Goal: Check status: Check status

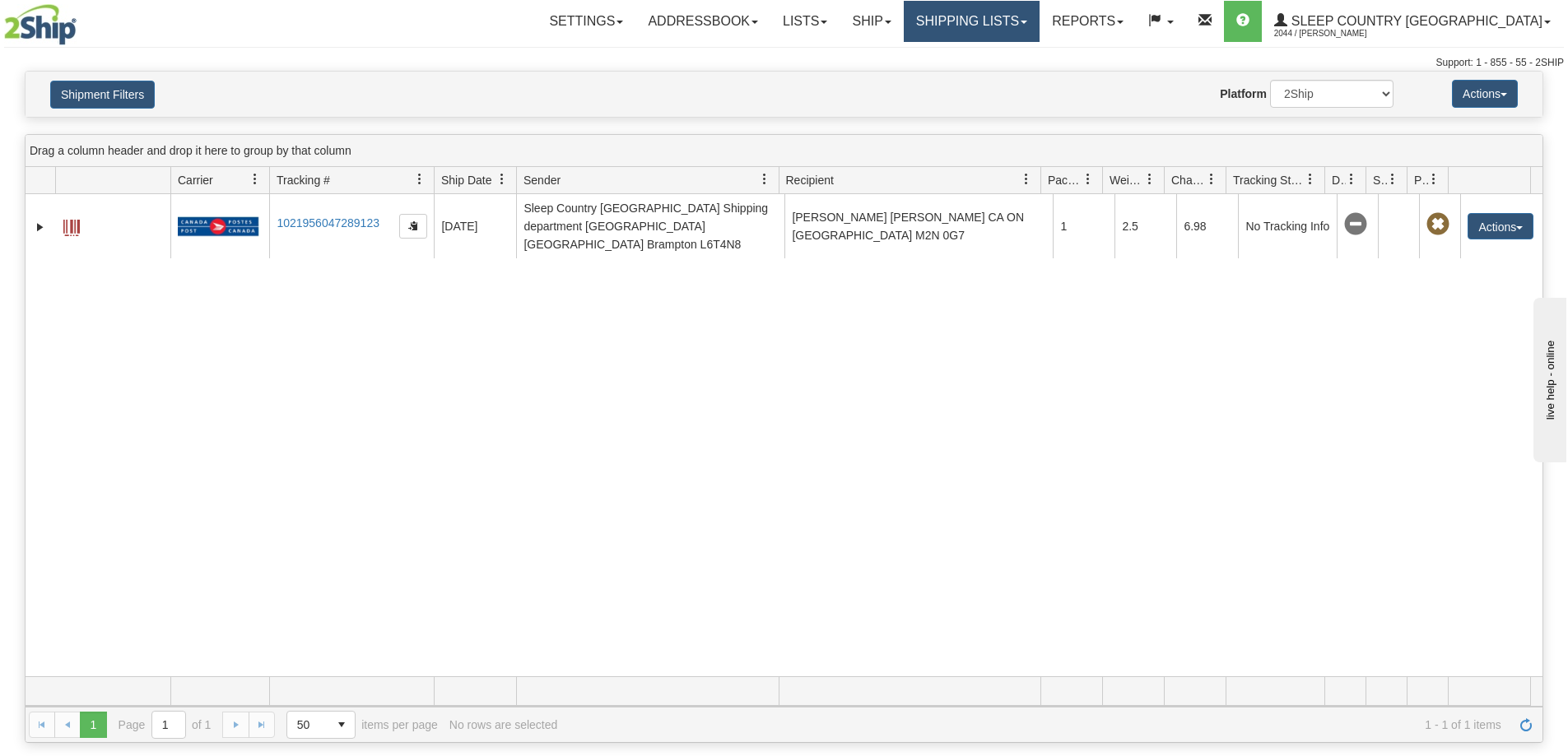
click at [1032, 29] on link "Shipping lists" at bounding box center [971, 21] width 136 height 41
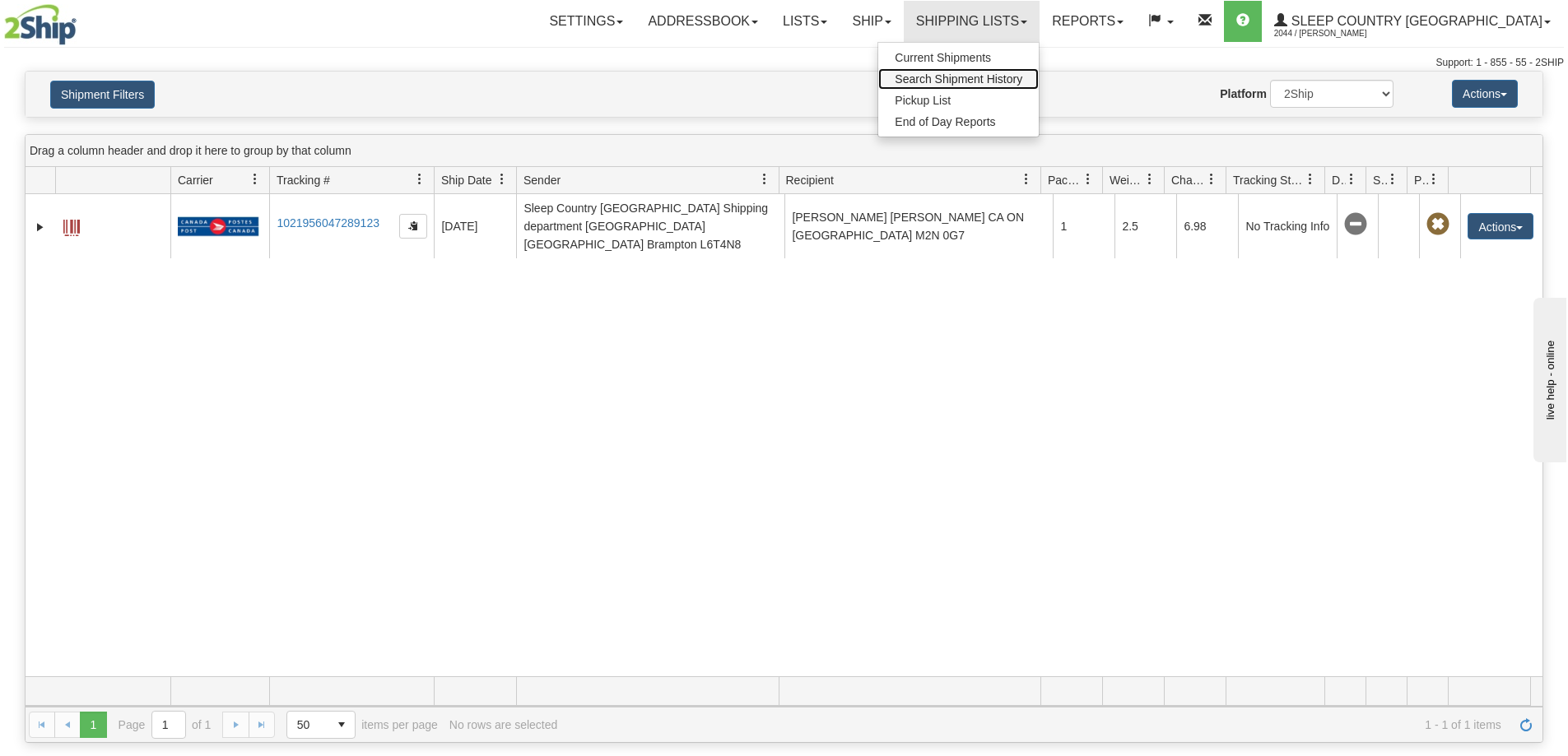
click at [1022, 75] on span "Search Shipment History" at bounding box center [959, 78] width 128 height 13
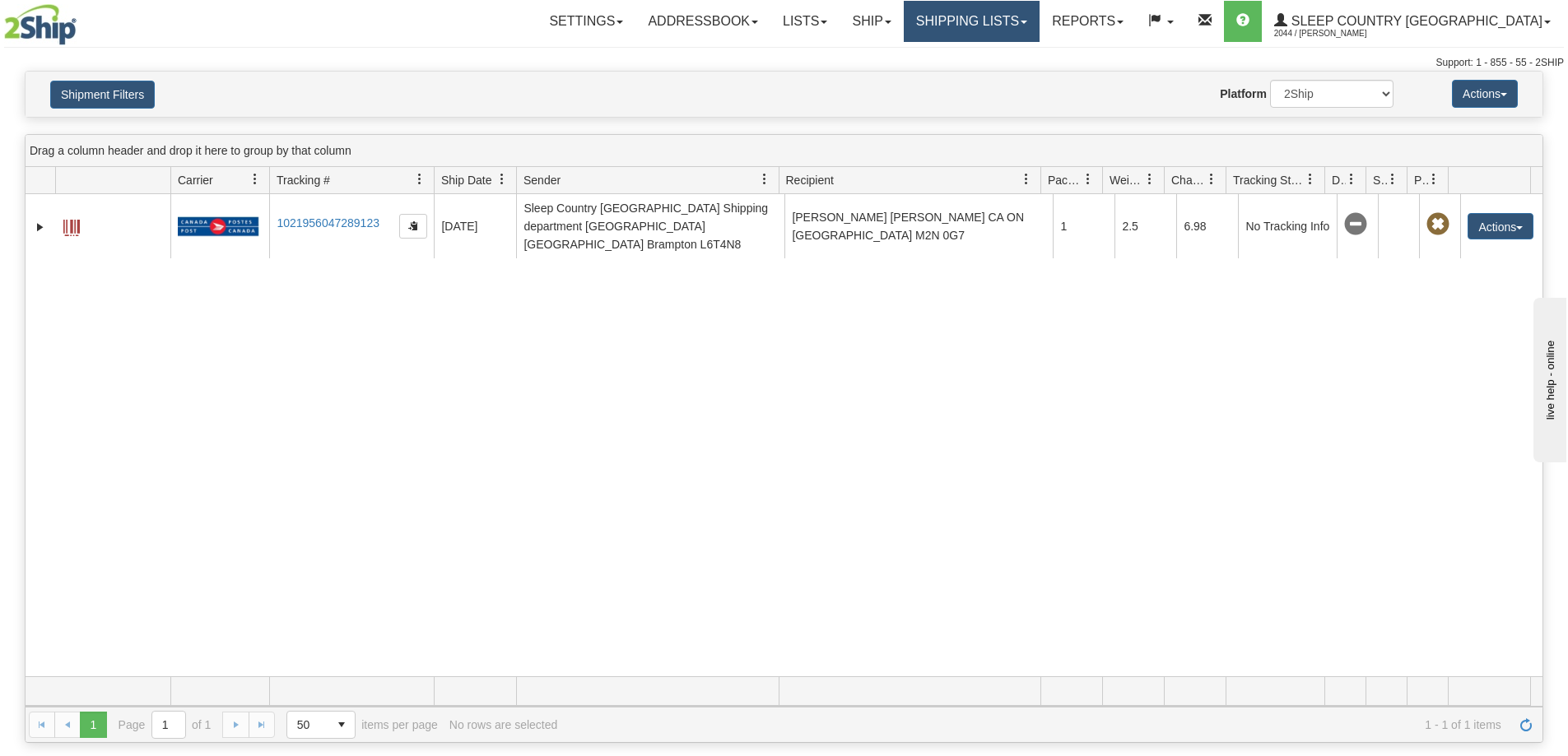
click at [1011, 22] on link "Shipping lists" at bounding box center [971, 21] width 136 height 41
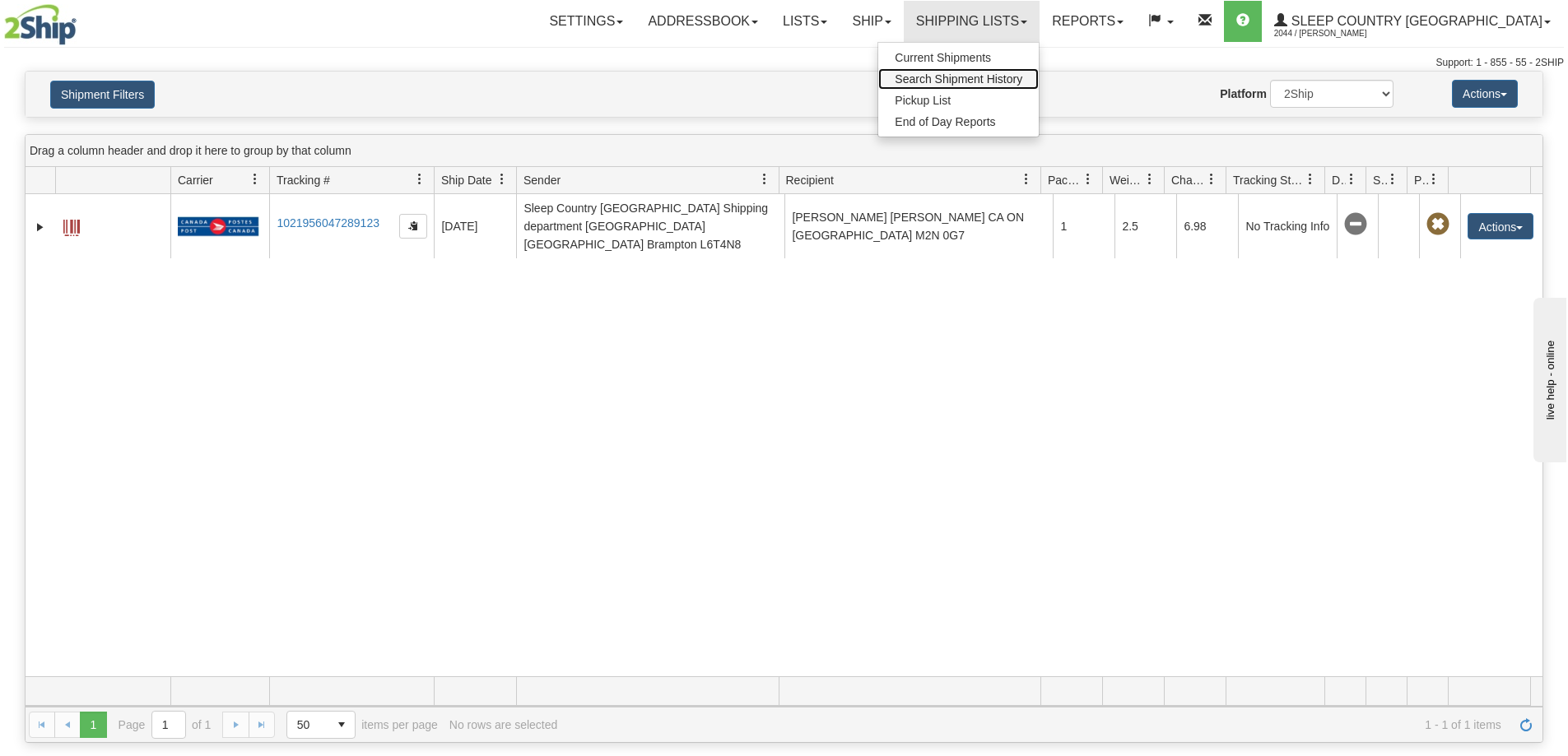
click at [1029, 71] on link "Search Shipment History" at bounding box center [959, 78] width 161 height 21
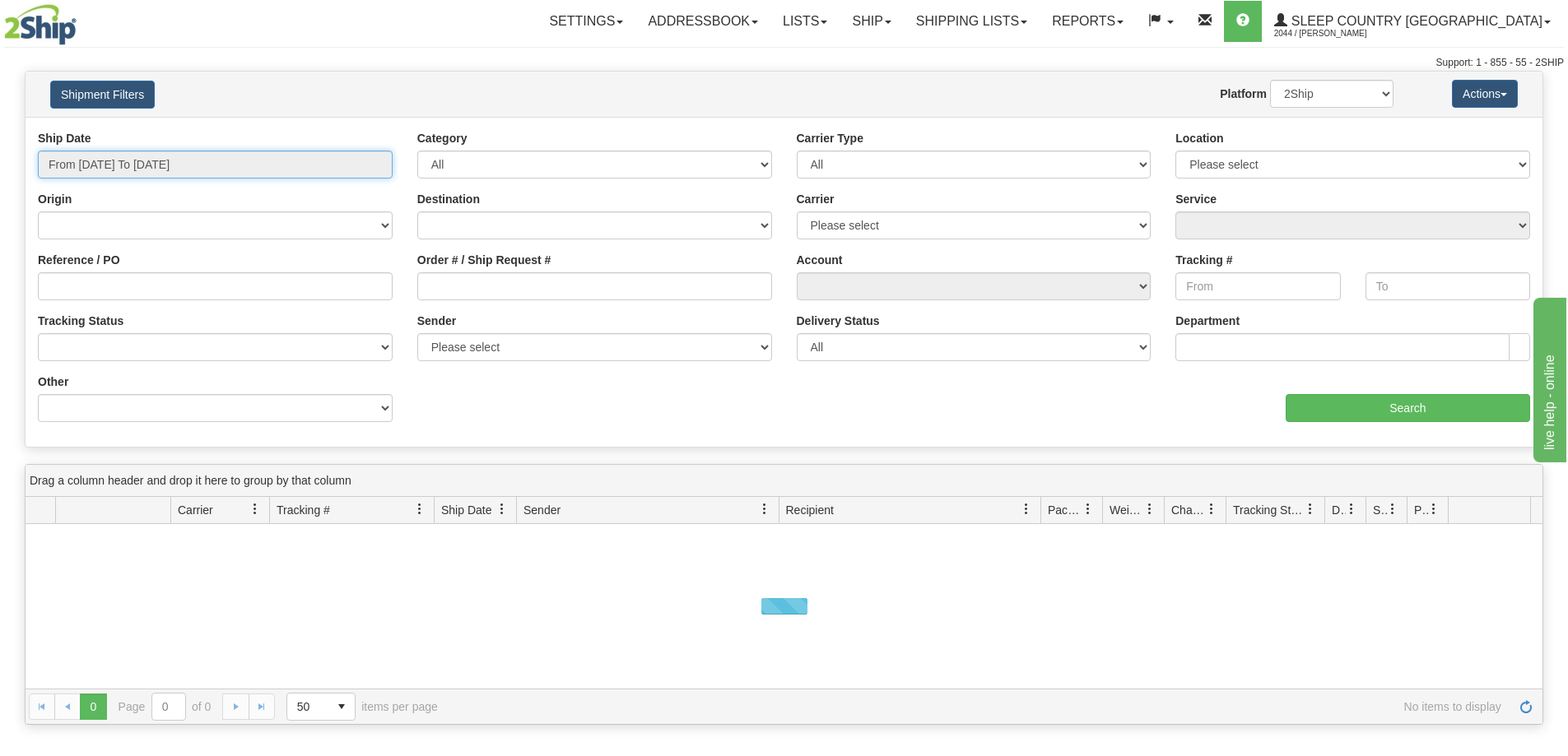
click at [162, 163] on input "From [DATE] To [DATE]" at bounding box center [214, 164] width 355 height 28
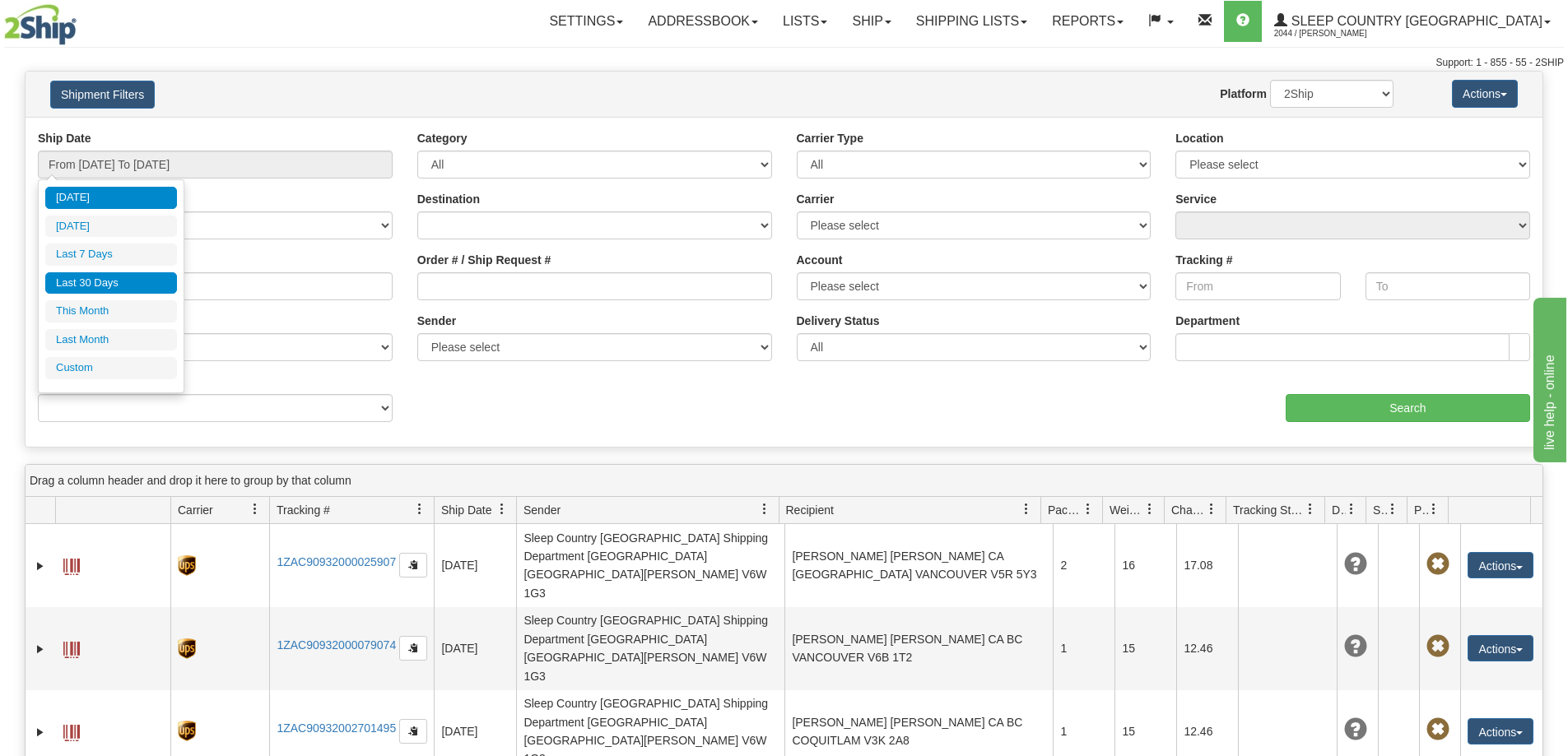
click at [104, 282] on li "Last 30 Days" at bounding box center [111, 284] width 131 height 22
type input "From [DATE] To [DATE]"
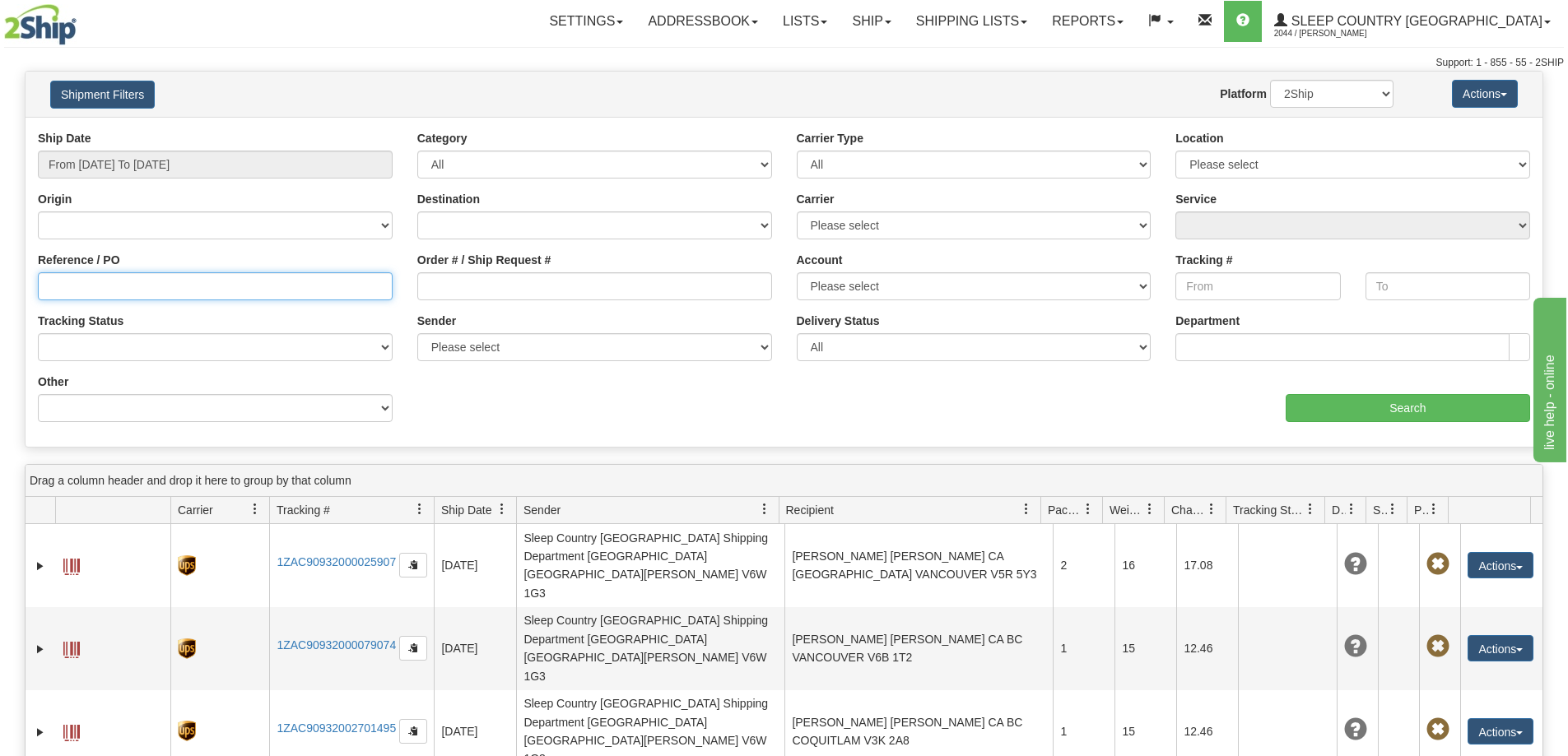
click at [55, 284] on input "Reference / PO" at bounding box center [214, 286] width 355 height 28
paste input "9000I143933"
type input "9000I143933"
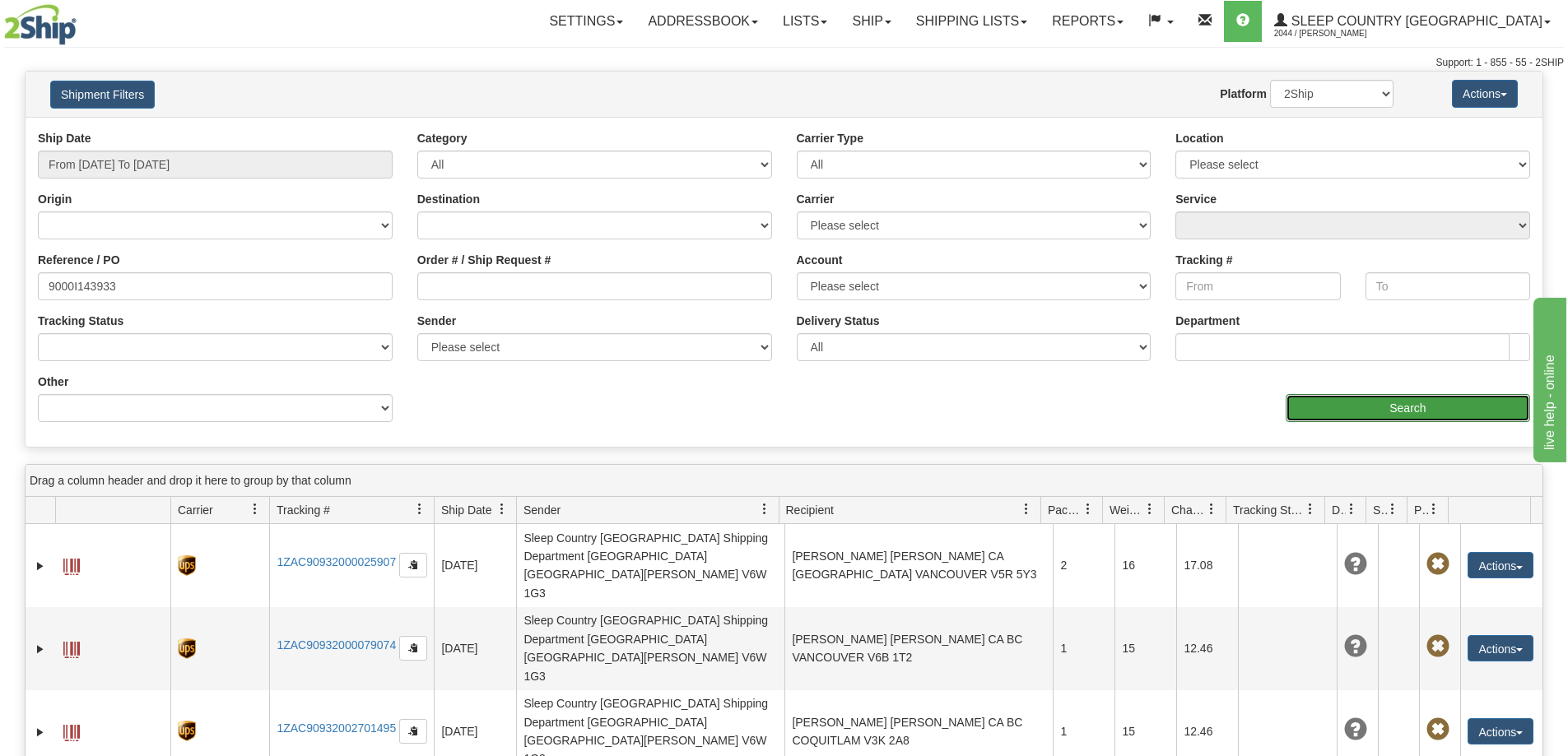
click at [1348, 401] on input "Search" at bounding box center [1407, 408] width 244 height 28
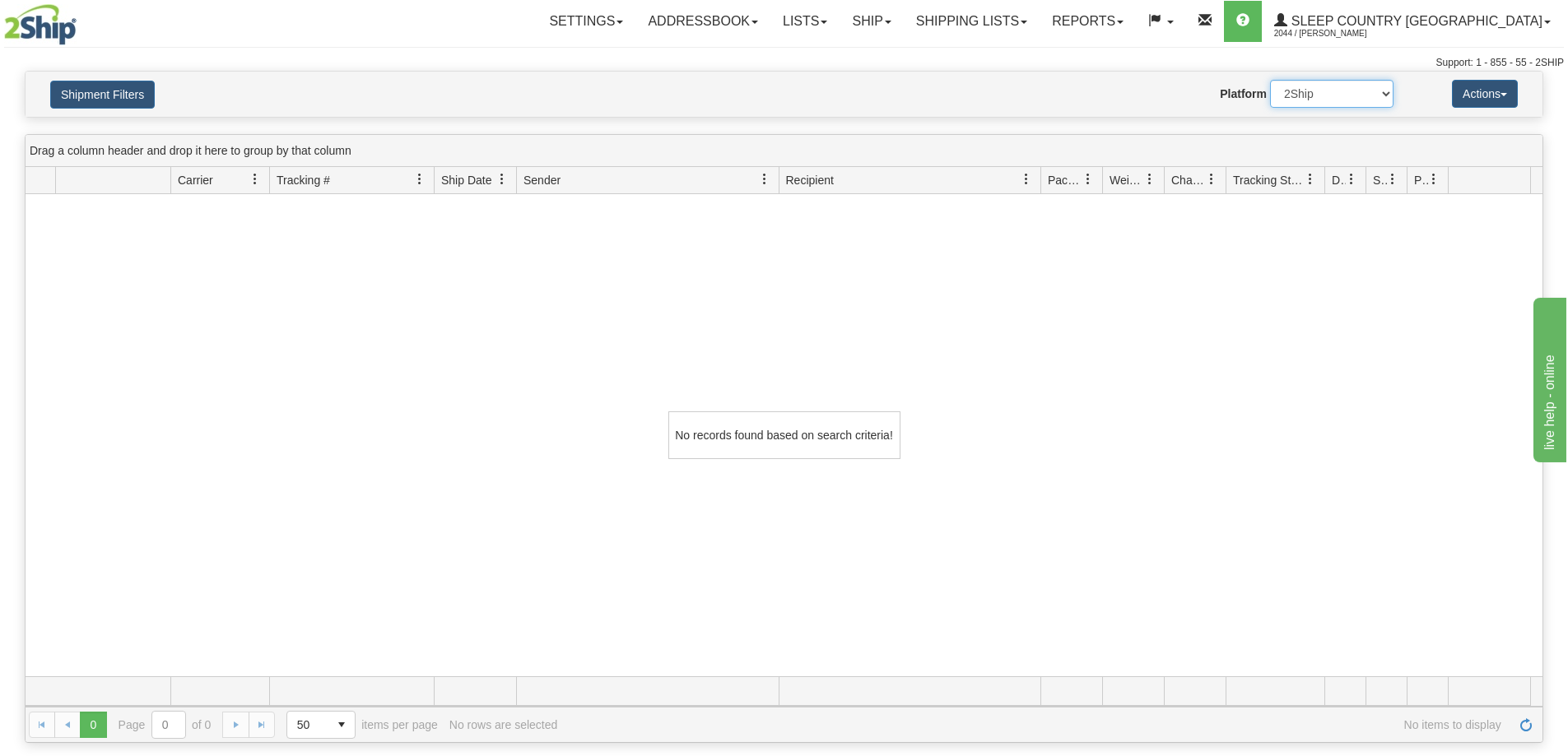
click at [1335, 96] on select "2Ship Imported" at bounding box center [1331, 94] width 123 height 28
select select "1"
click at [1270, 80] on select "2Ship Imported" at bounding box center [1331, 94] width 123 height 28
click at [1001, 8] on link "Shipping lists" at bounding box center [971, 21] width 136 height 41
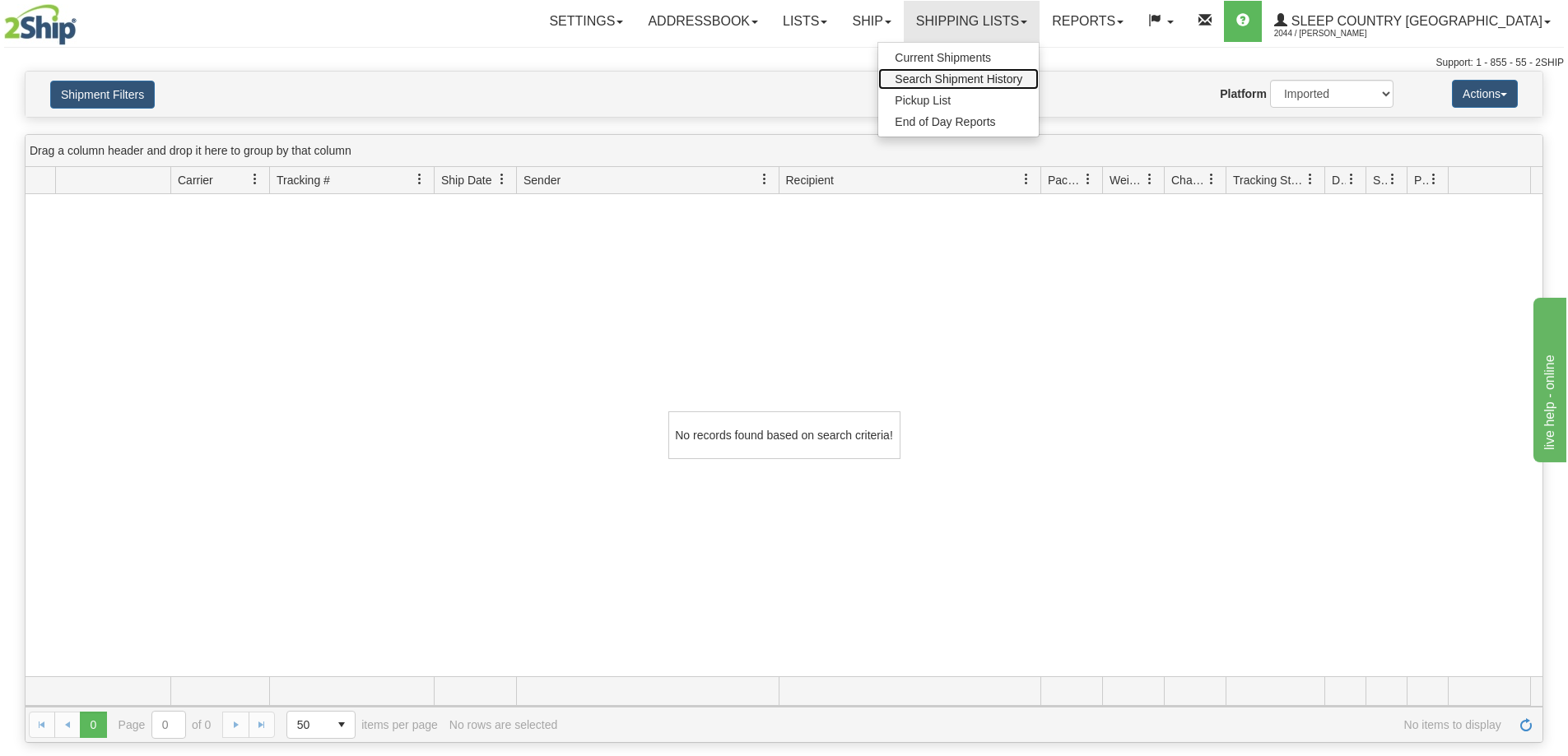
click at [1005, 75] on span "Search Shipment History" at bounding box center [959, 78] width 128 height 13
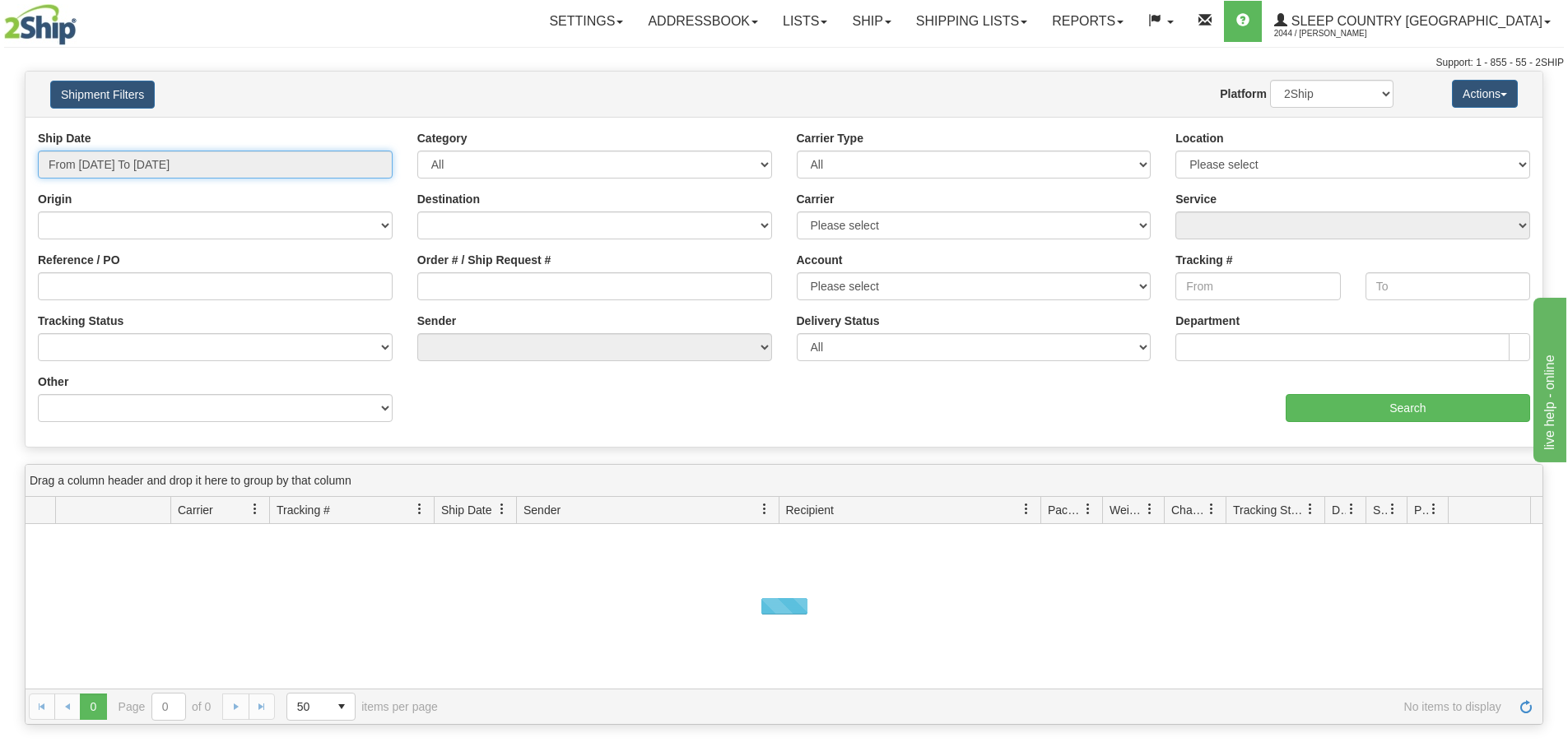
click at [107, 167] on input "From [DATE] To [DATE]" at bounding box center [214, 164] width 355 height 28
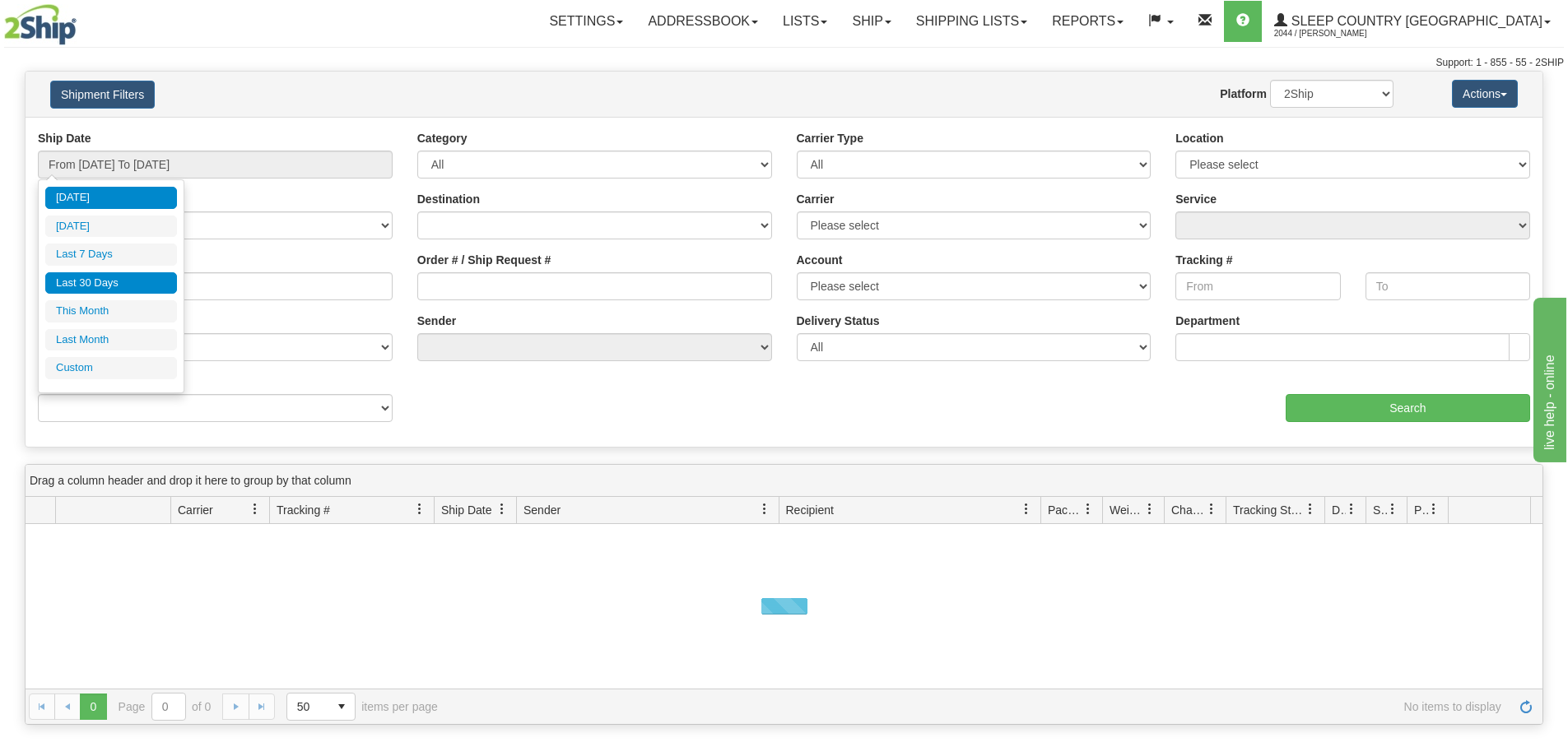
click at [111, 286] on li "Last 30 Days" at bounding box center [111, 284] width 131 height 22
type input "From [DATE] To [DATE]"
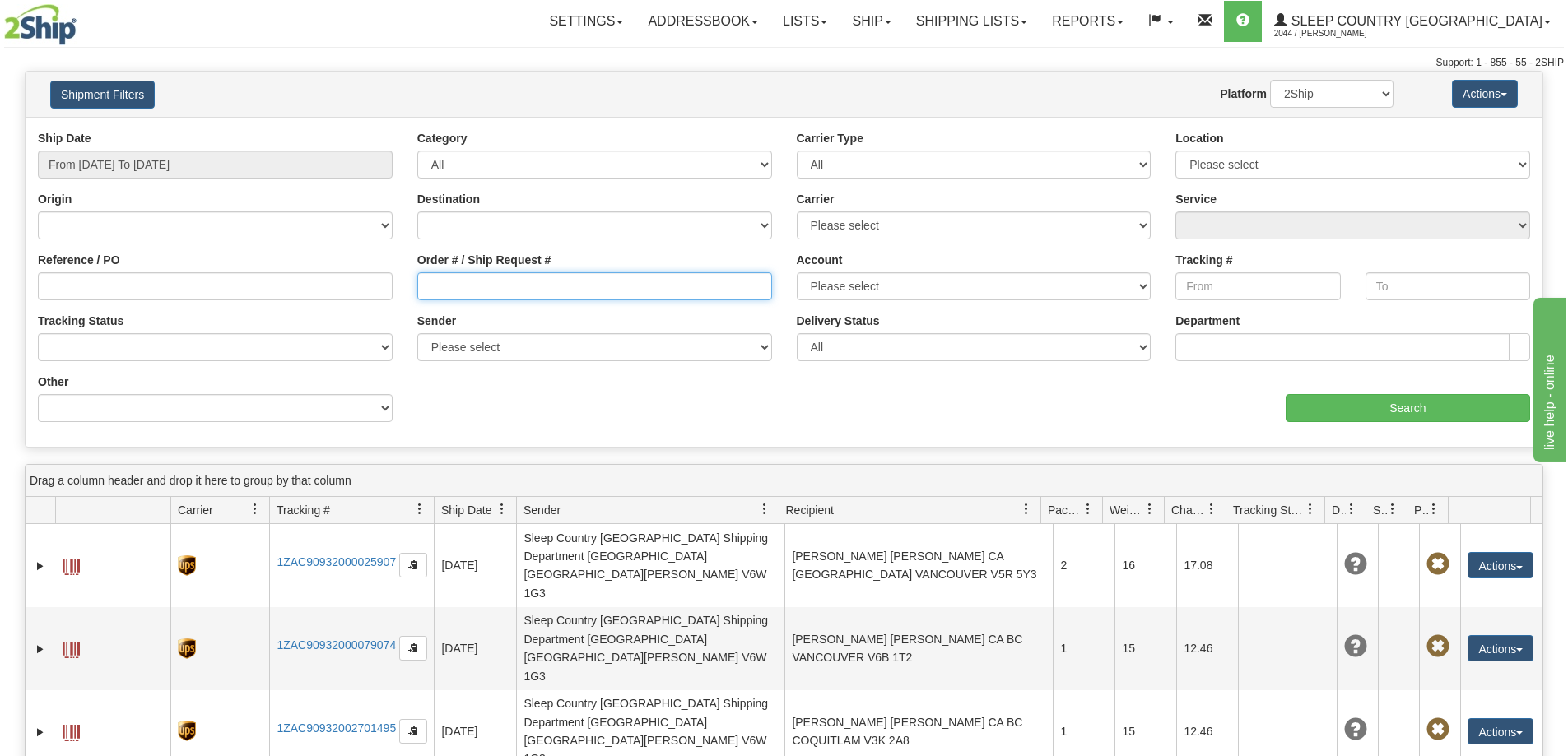
click at [422, 286] on input "Order # / Ship Request #" at bounding box center [594, 286] width 355 height 28
paste input "9000I143933"
type input "9000I143933"
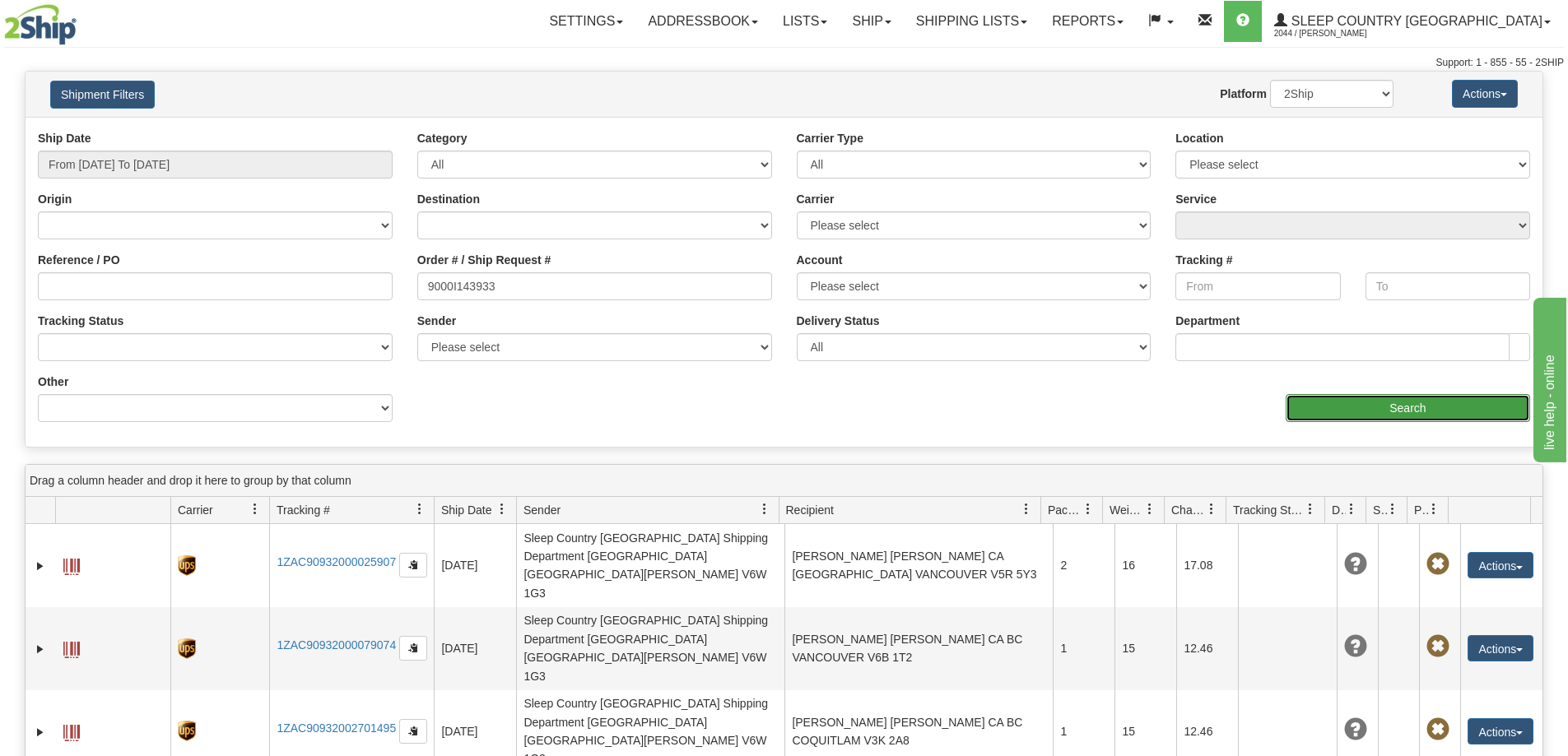
click at [1429, 407] on input "Search" at bounding box center [1407, 408] width 244 height 28
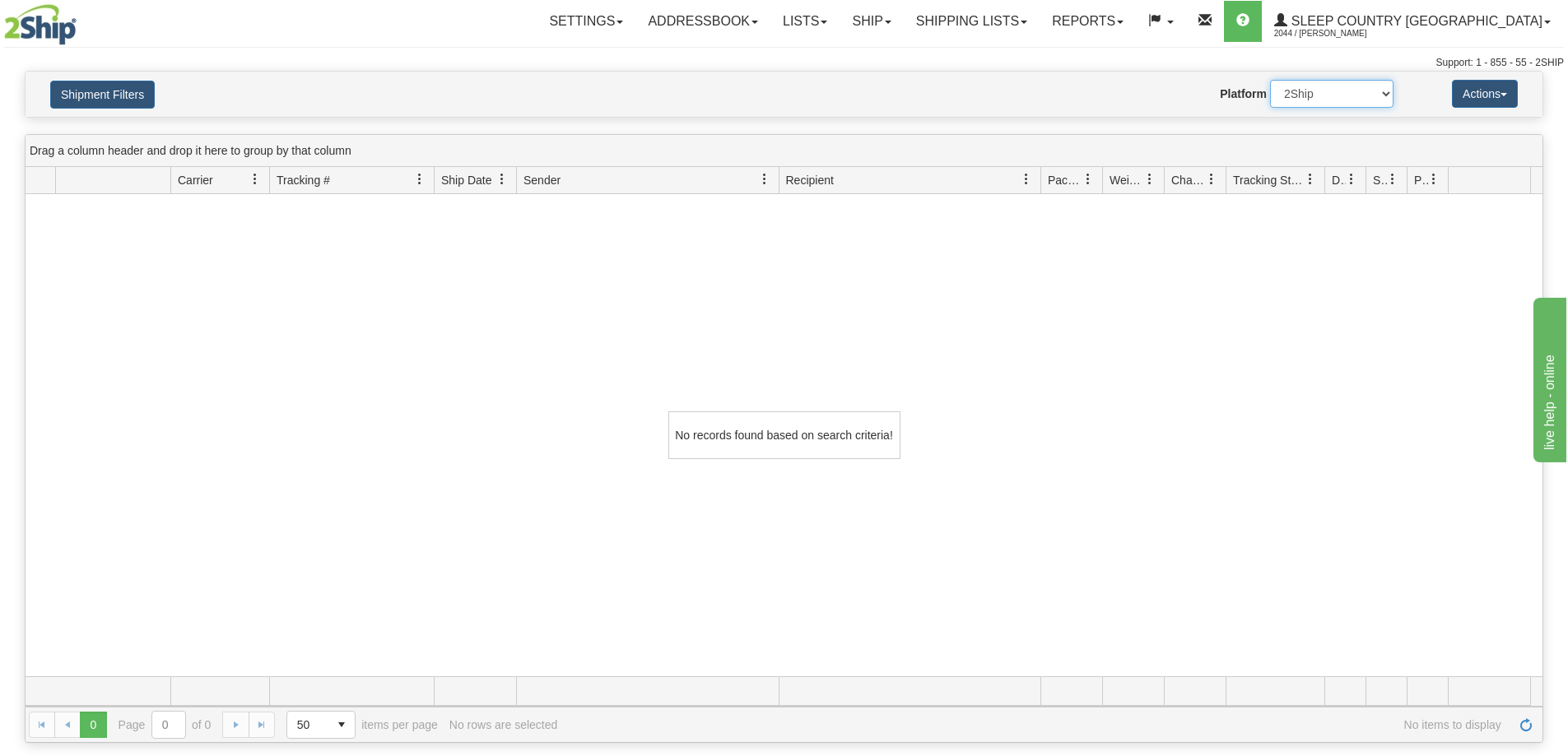
click at [1331, 98] on select "2Ship Imported" at bounding box center [1331, 94] width 123 height 28
select select "1"
click at [1270, 80] on select "2Ship Imported" at bounding box center [1331, 94] width 123 height 28
click at [1088, 61] on div "Support: 1 - 855 - 55 - 2SHIP" at bounding box center [784, 62] width 1560 height 14
